Goal: Transaction & Acquisition: Download file/media

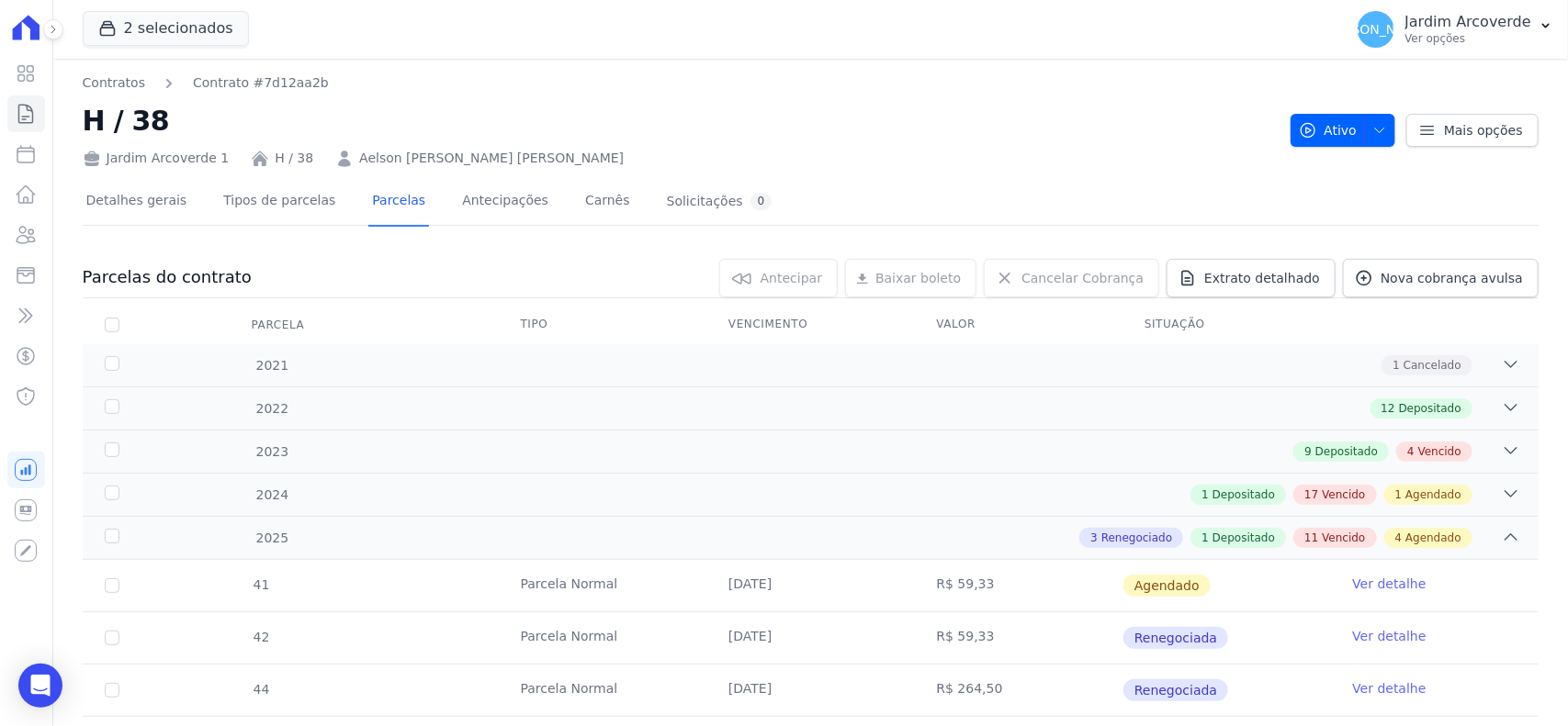
scroll to position [115, 0]
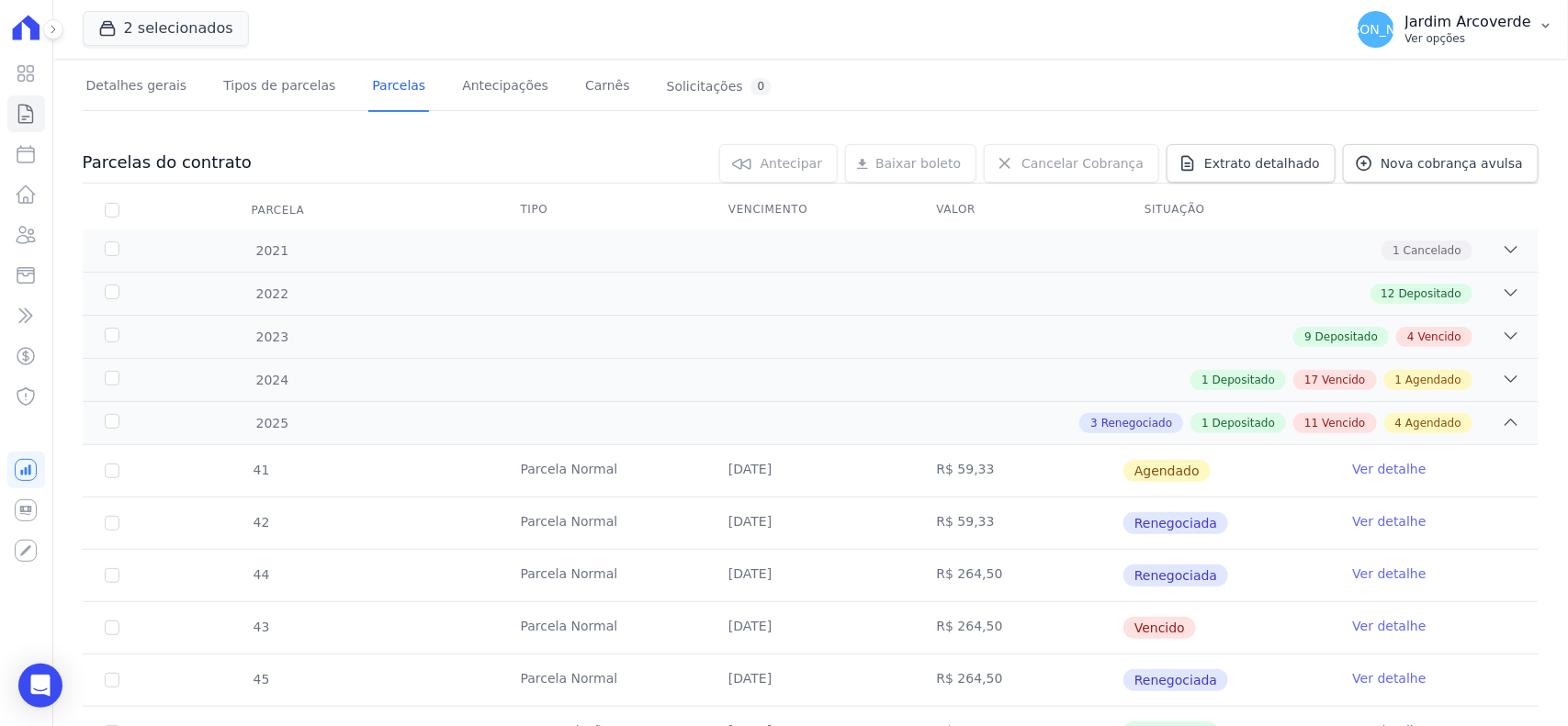
click at [1466, 33] on p "Ver opções" at bounding box center [1468, 38] width 126 height 15
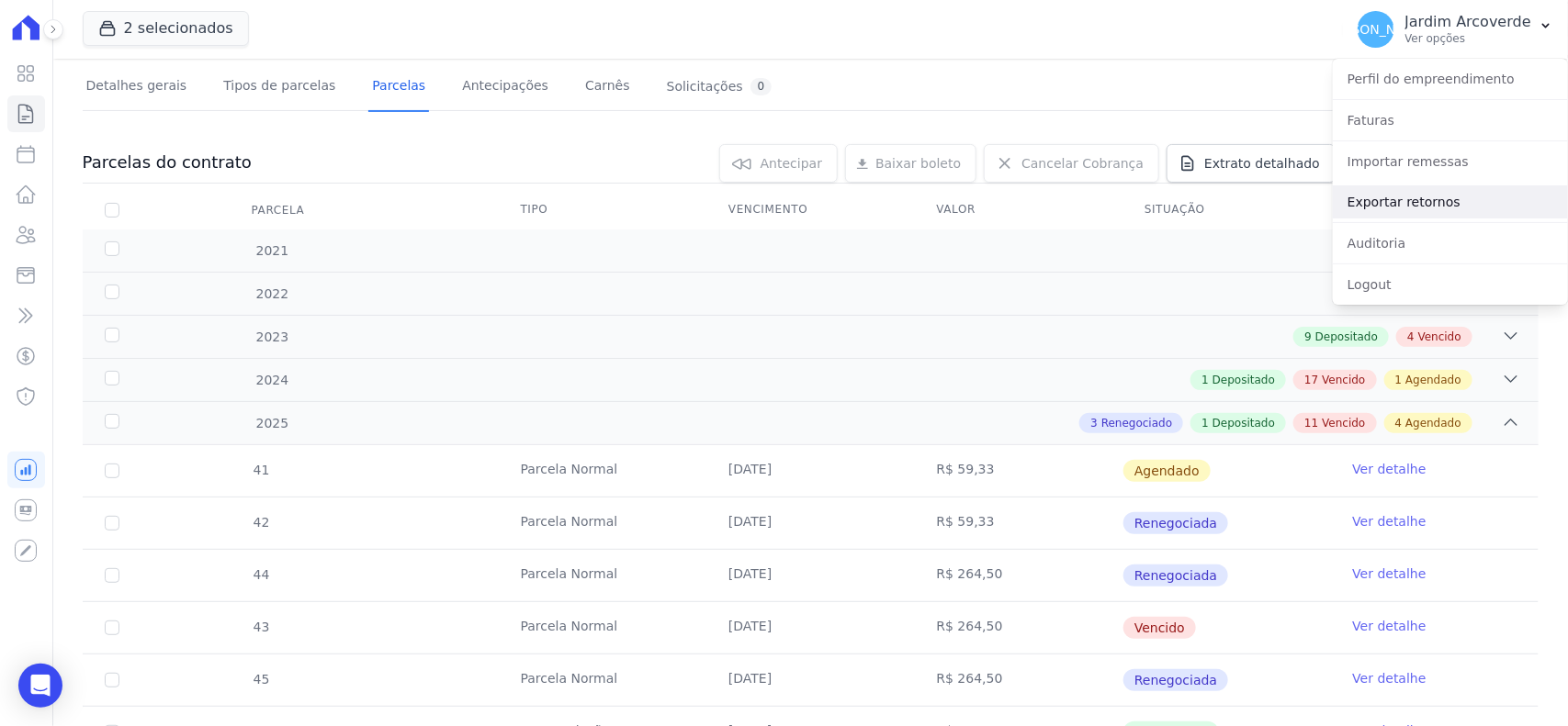
click at [1499, 210] on link "Exportar retornos" at bounding box center [1450, 202] width 235 height 33
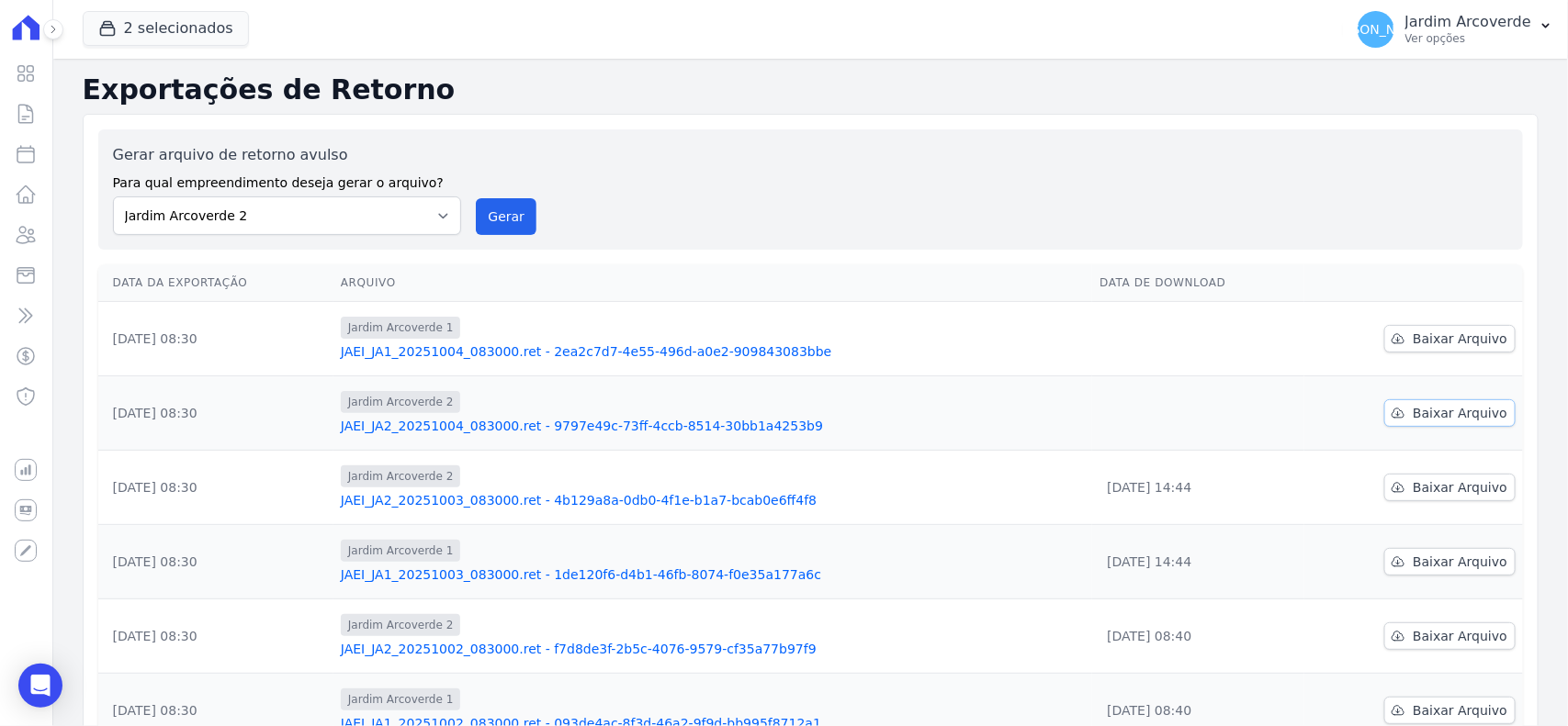
click at [1435, 410] on span "Baixar Arquivo" at bounding box center [1460, 413] width 95 height 19
click at [1422, 328] on link "Baixar Arquivo" at bounding box center [1450, 339] width 132 height 27
